Goal: Information Seeking & Learning: Check status

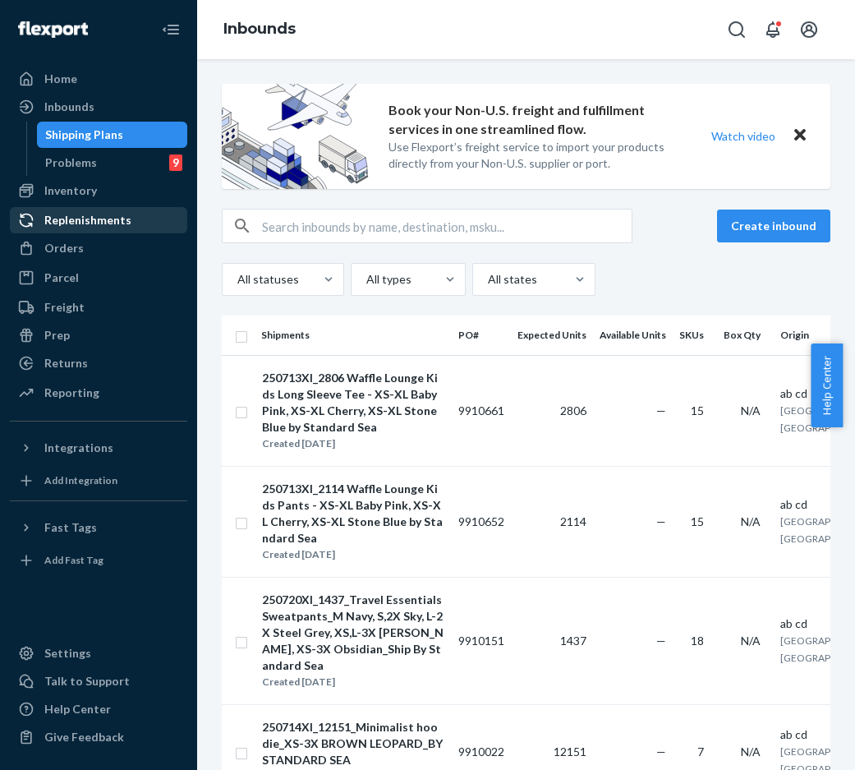
click at [125, 207] on link "Replenishments" at bounding box center [98, 220] width 177 height 26
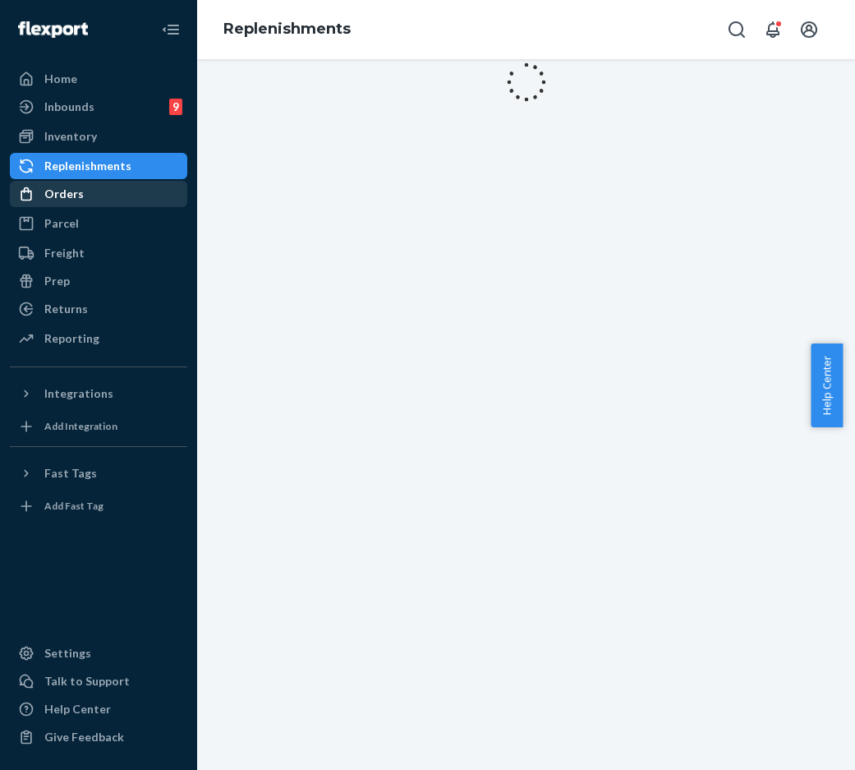
click at [125, 201] on div "Orders" at bounding box center [99, 193] width 174 height 23
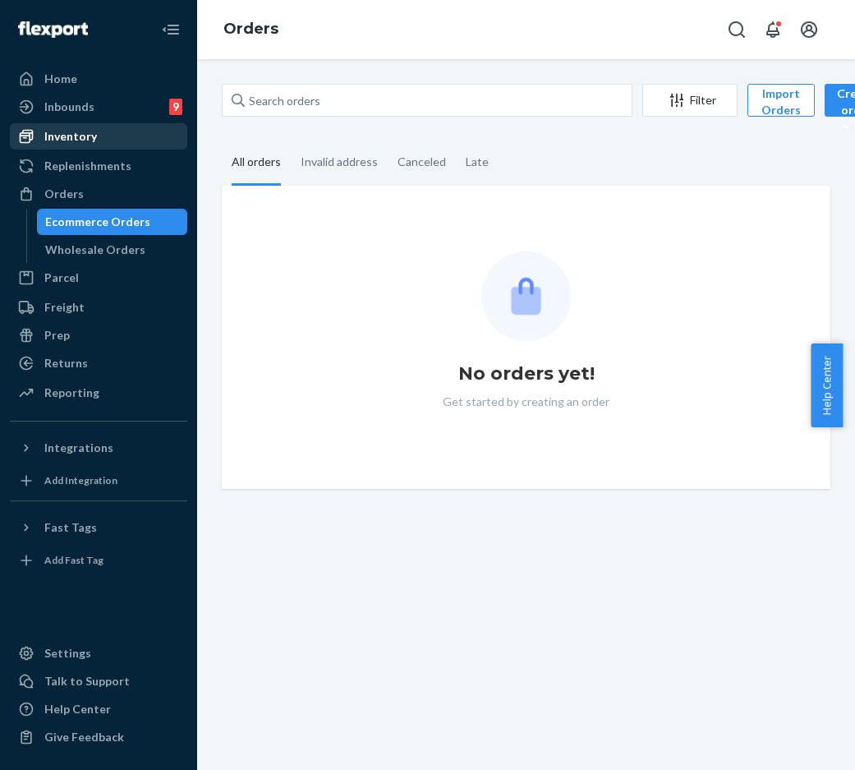
click at [121, 149] on link "Inventory" at bounding box center [98, 136] width 177 height 26
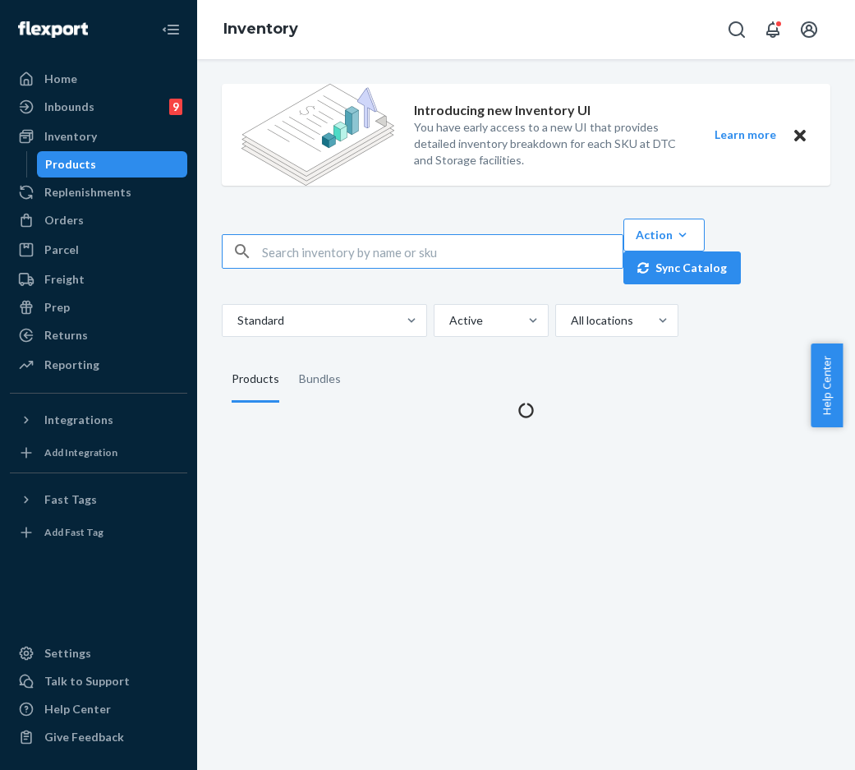
click at [325, 263] on input "text" at bounding box center [442, 251] width 361 height 33
click at [323, 251] on input "MinimalistShortsSteelGreyLeopardL" at bounding box center [442, 251] width 361 height 33
click at [361, 252] on input "Minimalist ShortsSteelGreyLeopardL" at bounding box center [442, 251] width 361 height 33
click at [398, 253] on input "Minimalist Shorts SteelGreyLeopardL" at bounding box center [442, 251] width 361 height 33
click at [430, 252] on input "Minimalist Shorts Steel GreyLeopardL" at bounding box center [442, 251] width 361 height 33
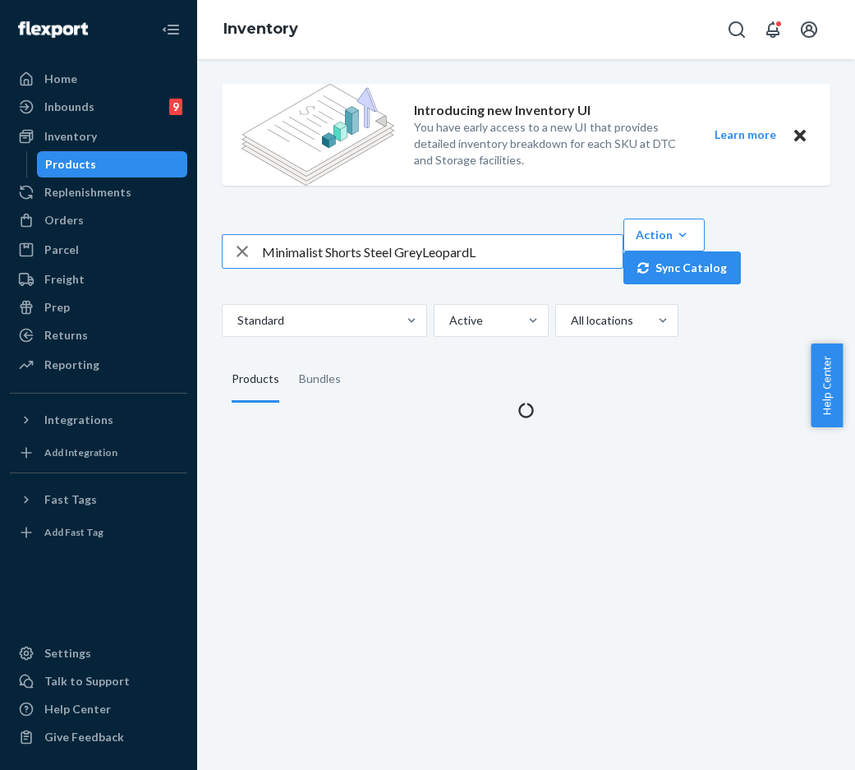
click at [426, 254] on input "Minimalist Shorts Steel GreyLeopardL" at bounding box center [442, 251] width 361 height 33
click at [475, 251] on input "Minimalist Shorts Steel Grey LeopardL" at bounding box center [442, 251] width 361 height 33
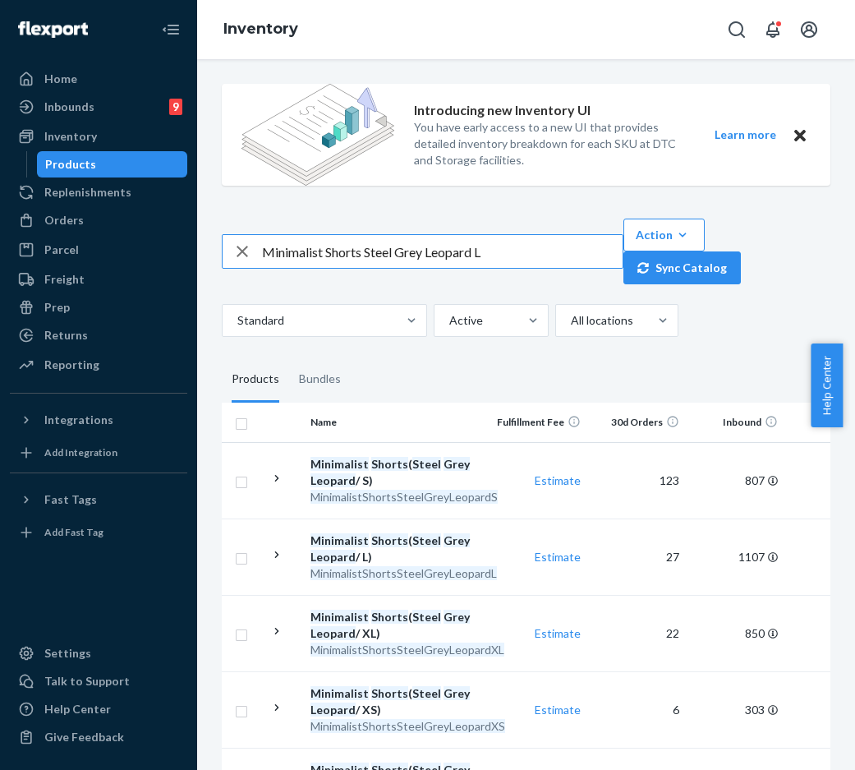
drag, startPoint x: 522, startPoint y: 260, endPoint x: 223, endPoint y: 251, distance: 299.1
click at [223, 251] on div "Minimalist Shorts Steel Grey Leopard L" at bounding box center [423, 251] width 400 height 33
paste input "DNDTravelHoodiePetalS"
click at [291, 252] on input "DNDTravelHoodiePetalS" at bounding box center [442, 251] width 361 height 33
click at [333, 251] on input "DND TravelHoodiePetalS" at bounding box center [442, 251] width 361 height 33
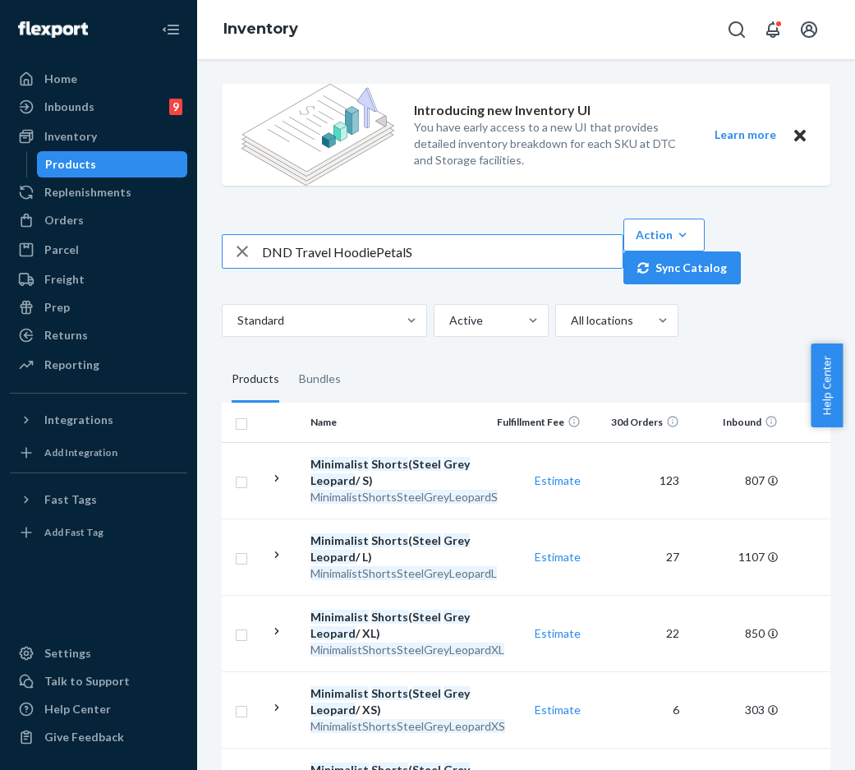
click at [373, 251] on input "DND Travel HoodiePetalS" at bounding box center [442, 251] width 361 height 33
click at [405, 251] on input "DND Travel Hoodie PetalS" at bounding box center [442, 251] width 361 height 33
type input "DND Travel Hoodie Petal S"
